Goal: Transaction & Acquisition: Purchase product/service

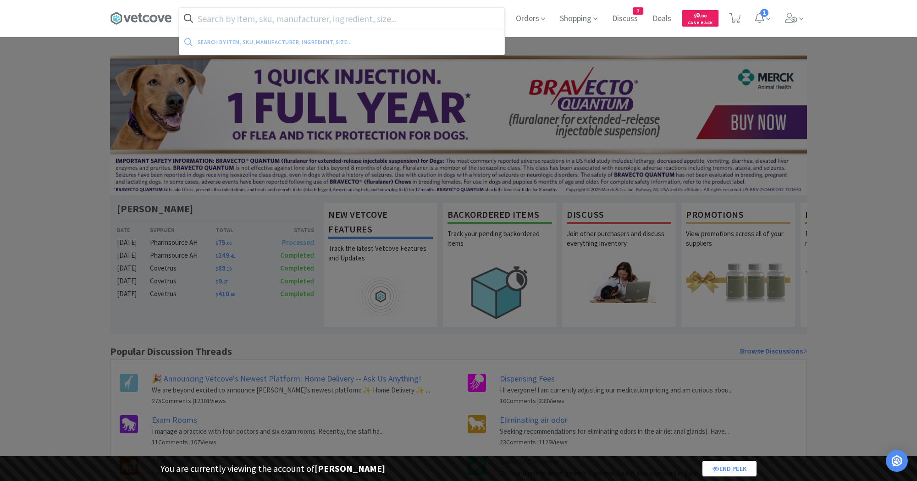
click at [269, 25] on input "text" at bounding box center [341, 18] width 325 height 21
paste input "[MEDICAL_DATA]"
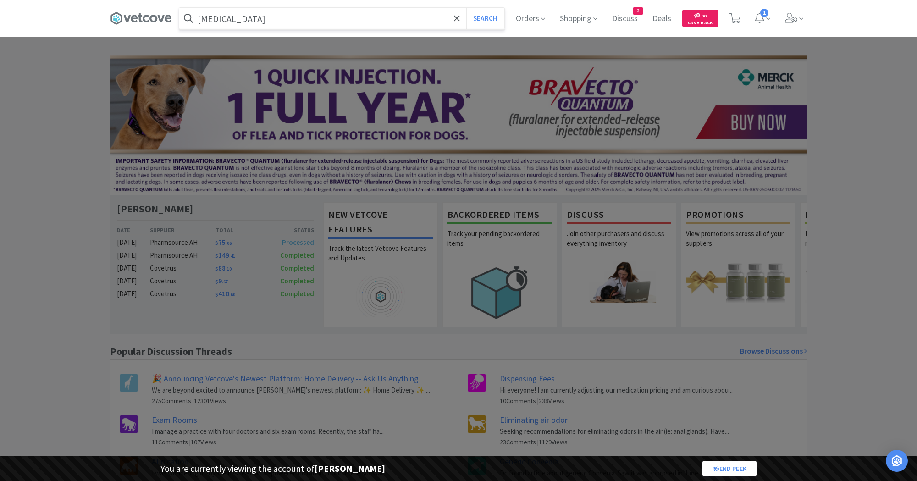
type input "[MEDICAL_DATA]"
click at [466, 8] on button "Search" at bounding box center [485, 18] width 38 height 21
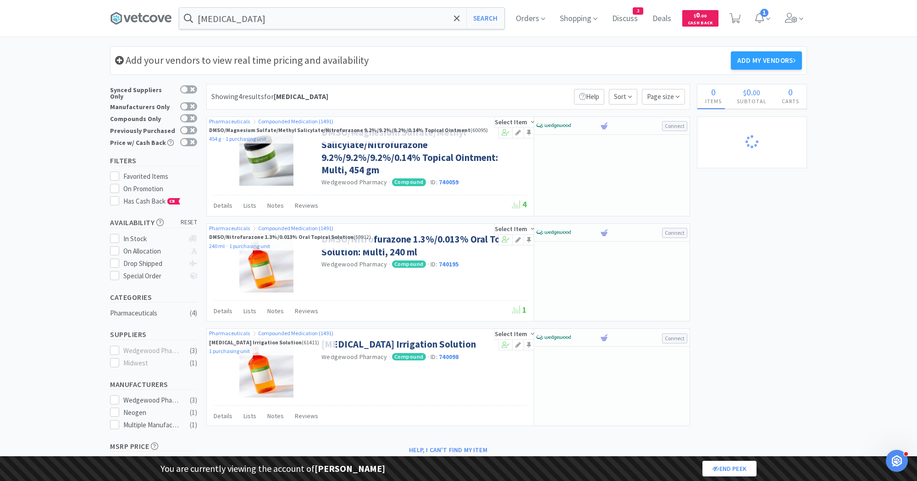
select select "1"
click at [788, 21] on icon at bounding box center [791, 18] width 13 height 10
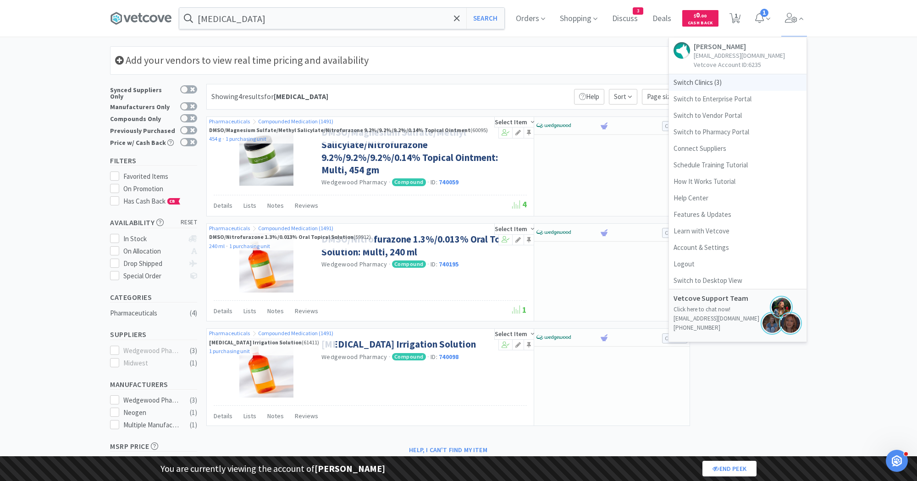
click at [704, 85] on span "Switch Clinics ( 3 )" at bounding box center [738, 82] width 138 height 17
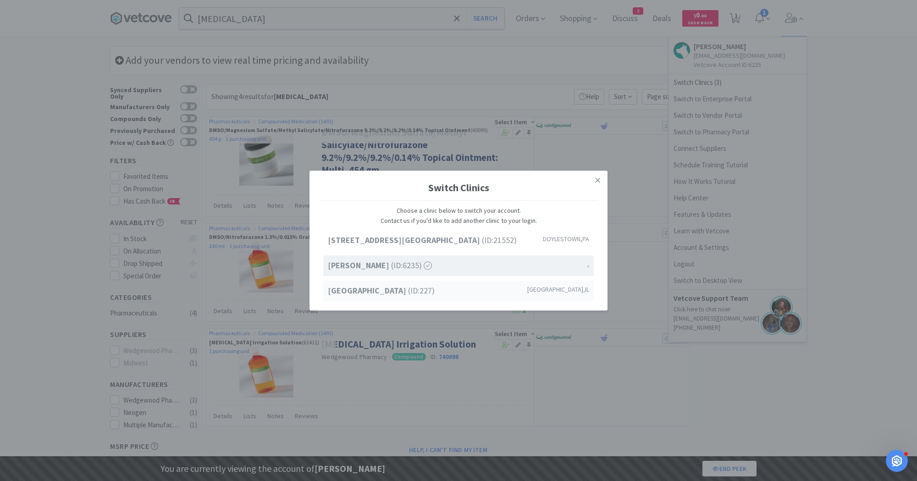
click at [356, 298] on div "Petcove Animal Hospital (ID: 227 ) Chicago , IL" at bounding box center [458, 291] width 271 height 21
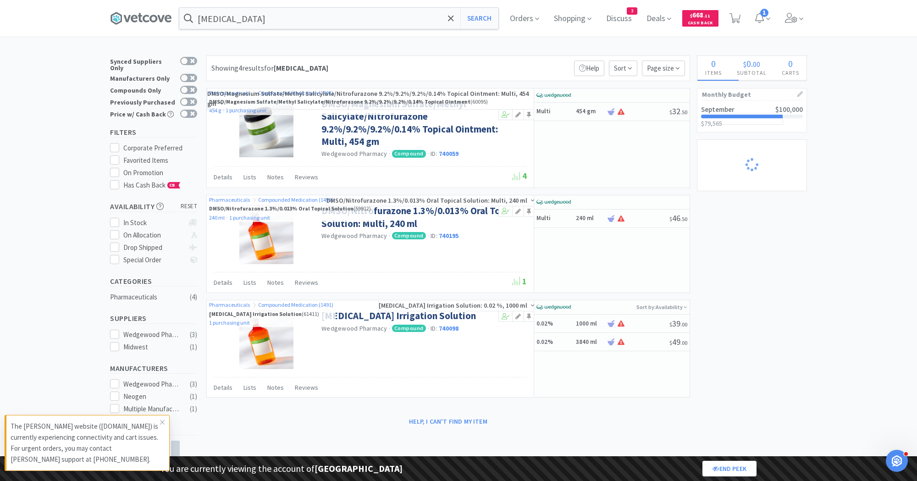
select select "1"
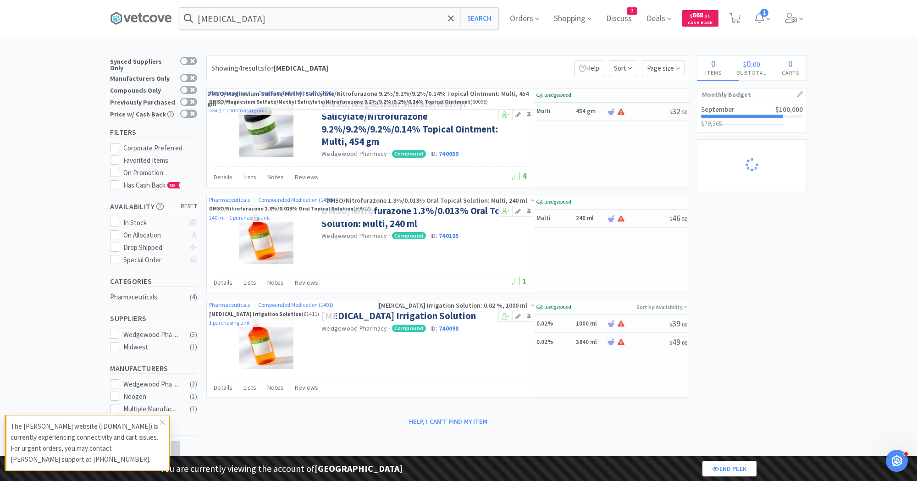
select select "1"
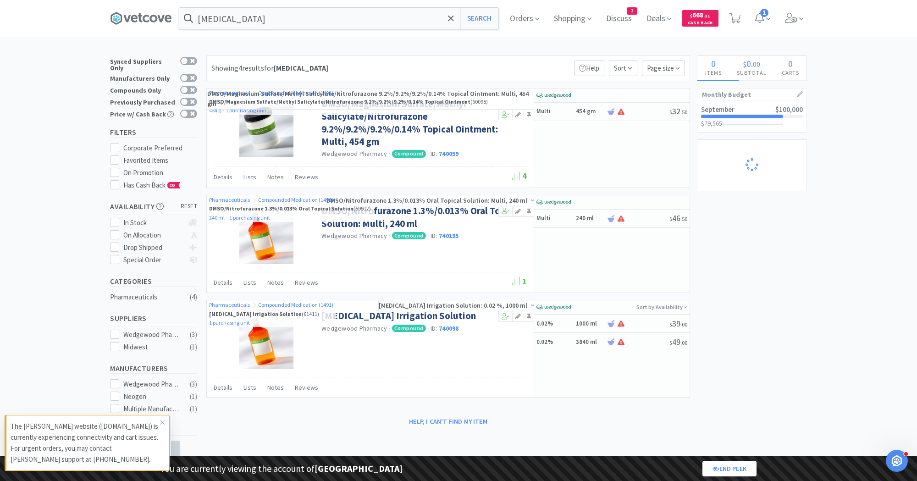
select select "2"
select select "1"
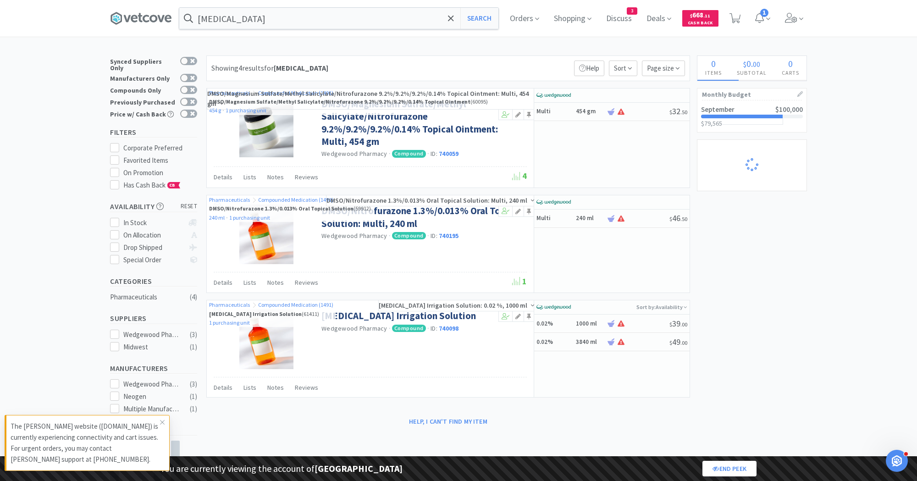
select select "1"
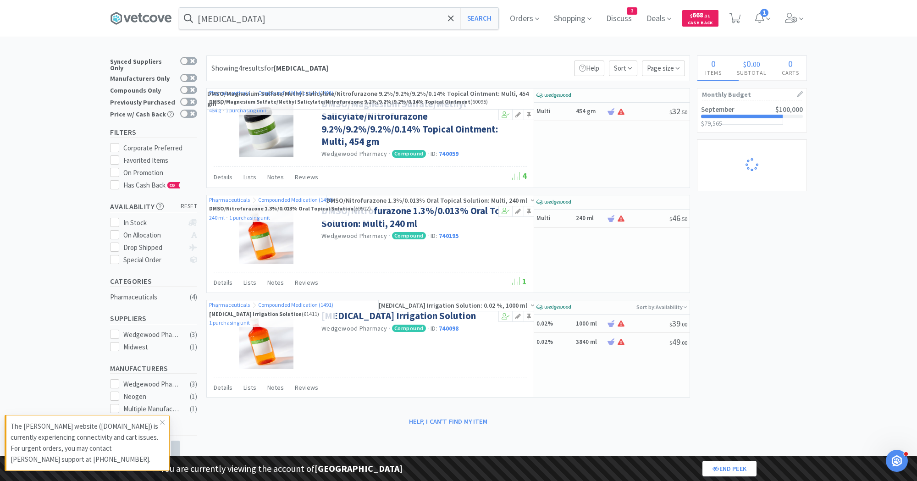
select select "1"
select select "2"
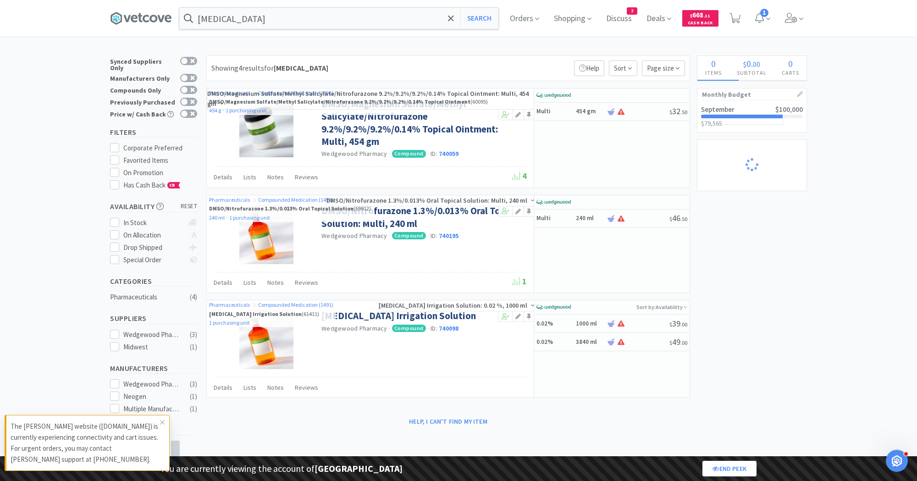
select select "1"
select select "10"
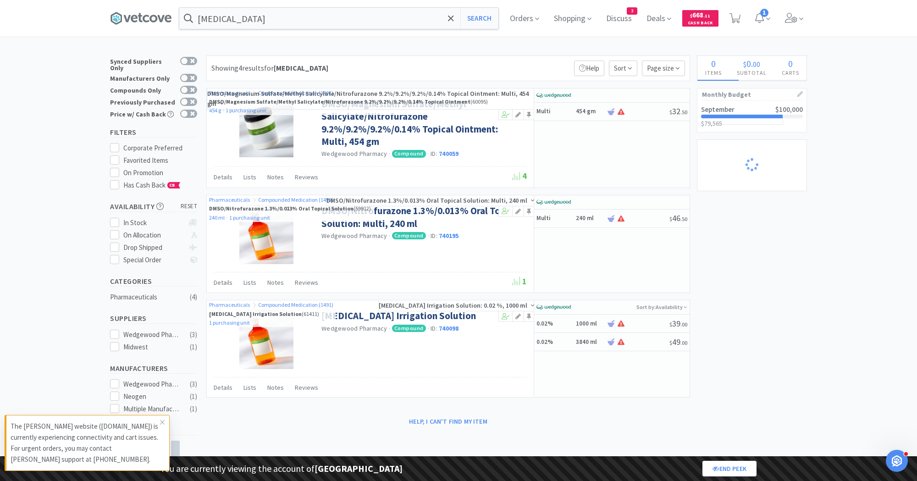
select select "1"
select select "2"
select select "1"
select select "2"
select select "1"
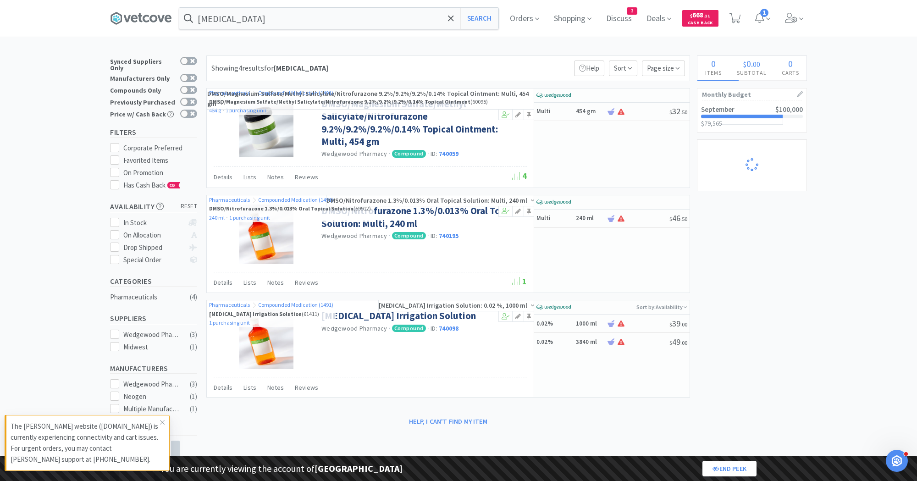
select select "1"
select select "5"
select select "2"
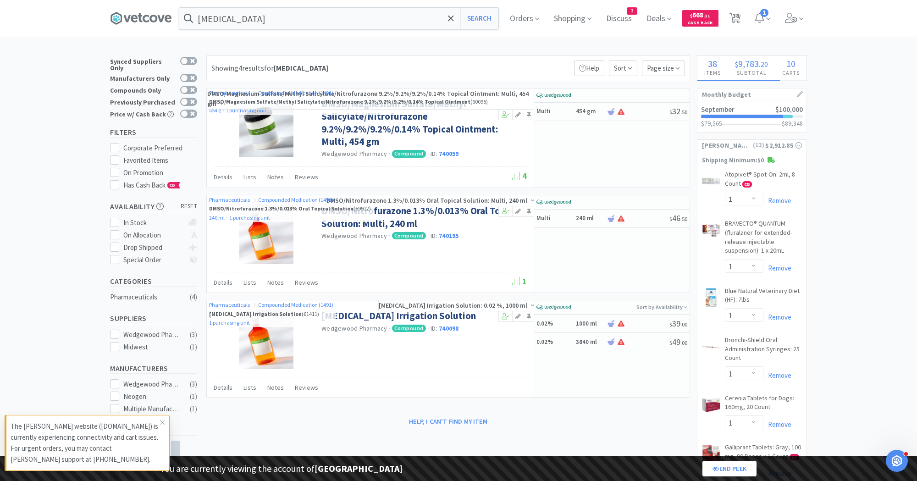
select select "2"
select select "1"
select select "8"
select select "1"
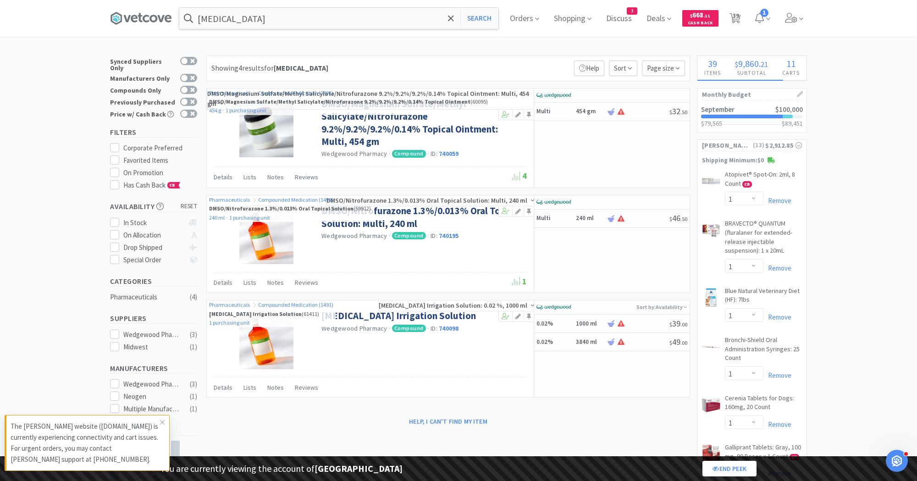
select select "1"
select select "2"
select select "1"
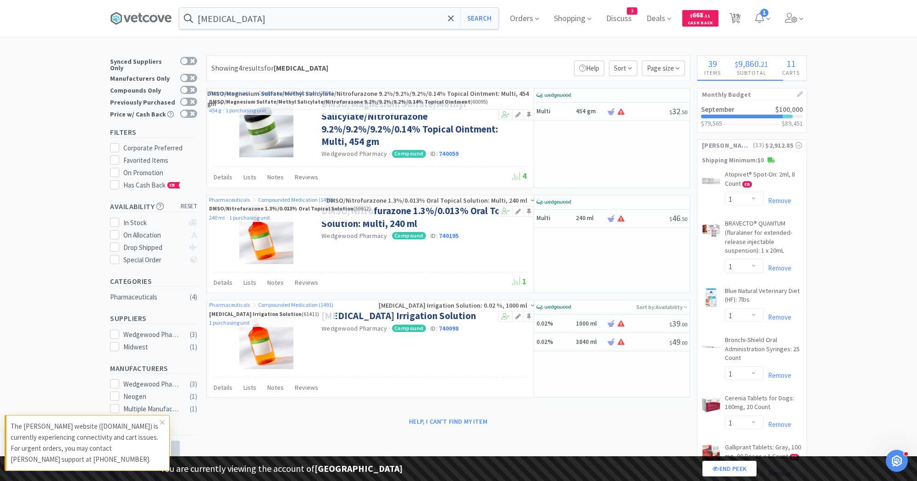
select select "1"
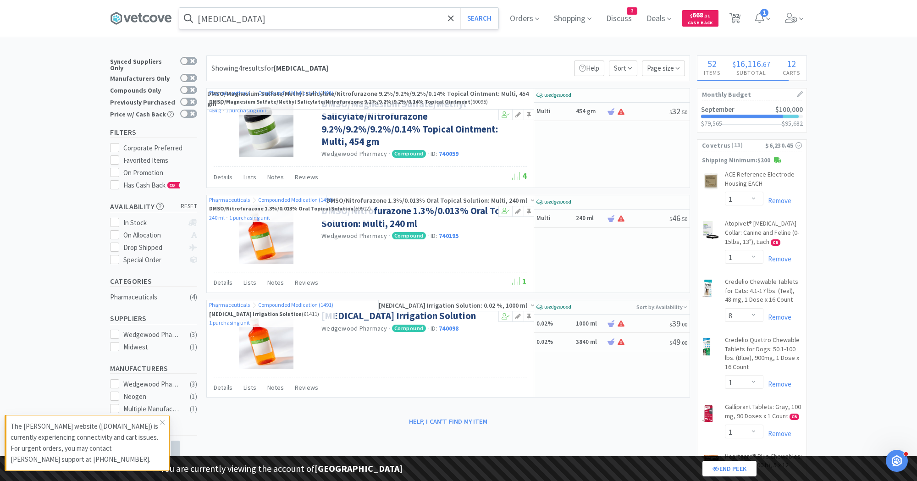
click at [291, 16] on input "[MEDICAL_DATA]" at bounding box center [338, 18] width 319 height 21
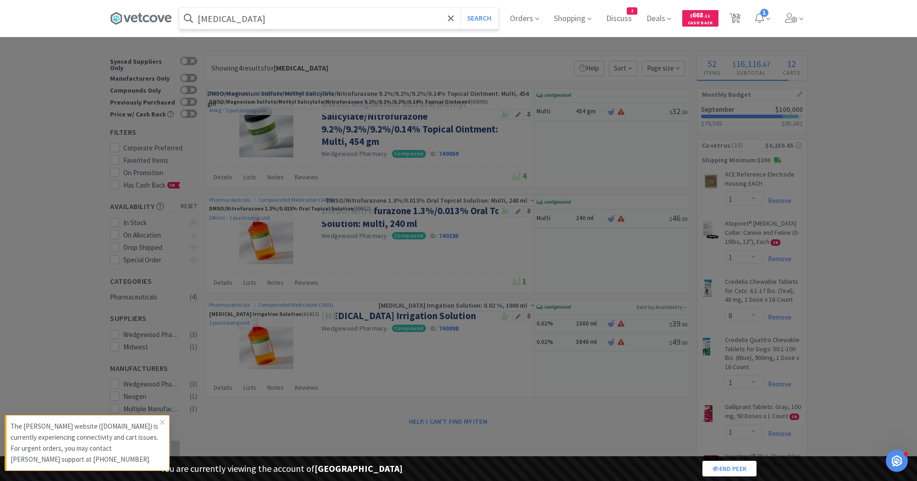
click at [291, 16] on input "[MEDICAL_DATA]" at bounding box center [338, 18] width 319 height 21
paste input "-Zone"
type input "Fura-Zone"
click at [460, 8] on button "Search" at bounding box center [479, 18] width 38 height 21
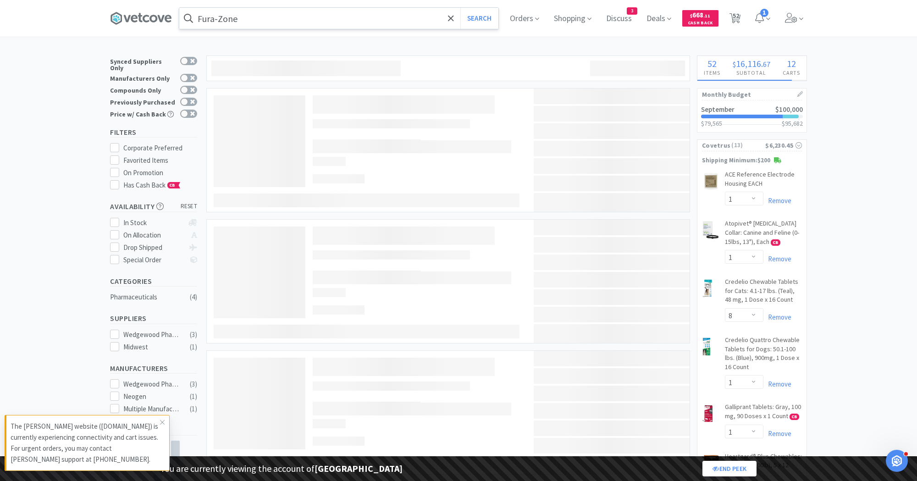
select select "1"
select select "3"
select select "2"
select select "3"
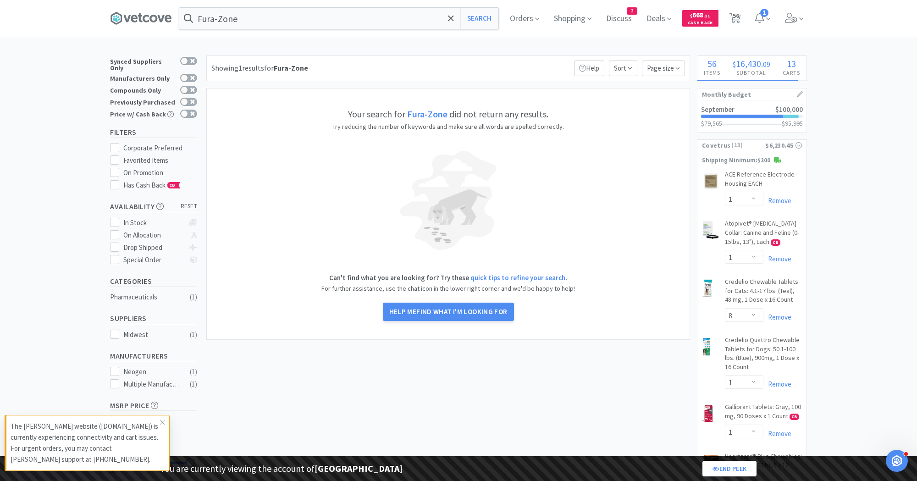
select select "1"
select select "2"
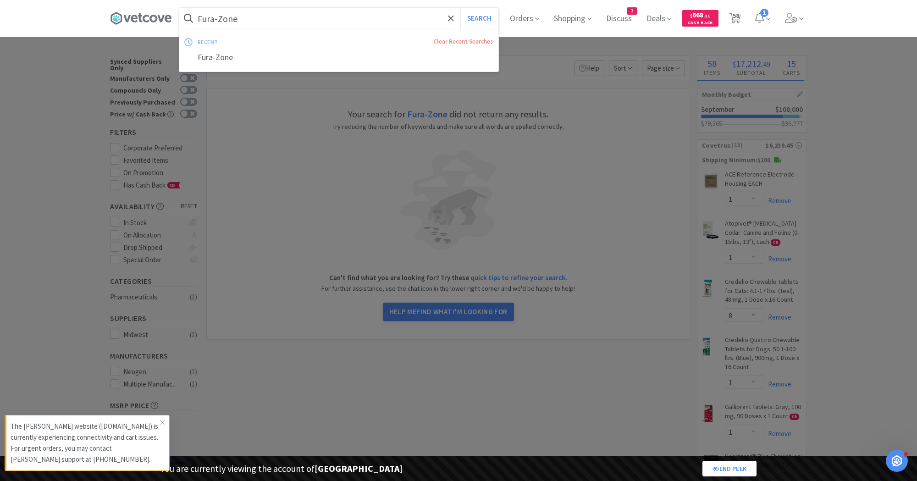
click at [235, 21] on input "Fura-Zone" at bounding box center [338, 18] width 319 height 21
paste input "Nitrofuraz"
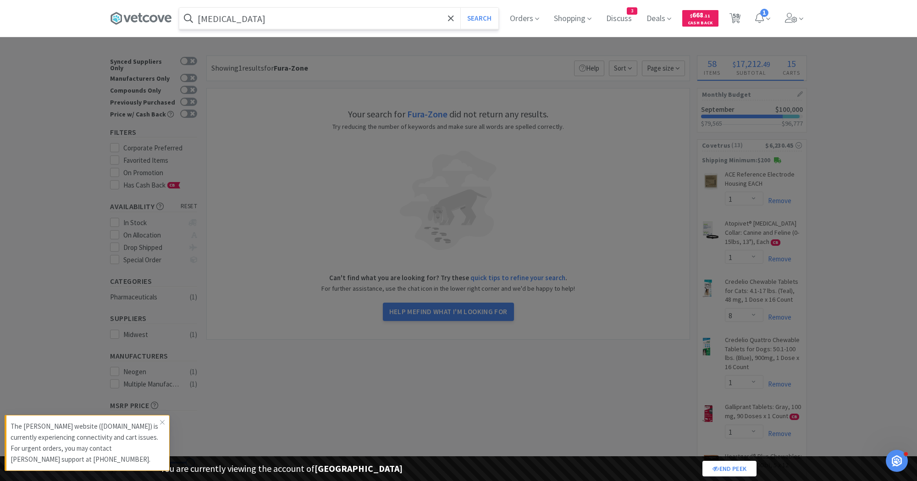
type input "[MEDICAL_DATA]"
click at [460, 8] on button "Search" at bounding box center [479, 18] width 38 height 21
